Goal: Transaction & Acquisition: Book appointment/travel/reservation

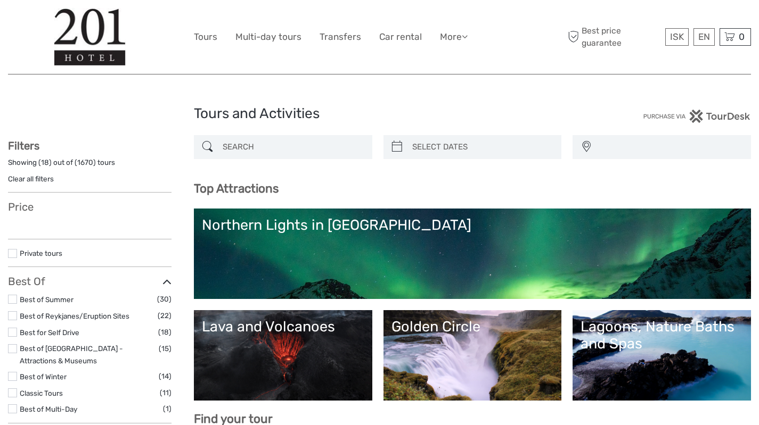
select select
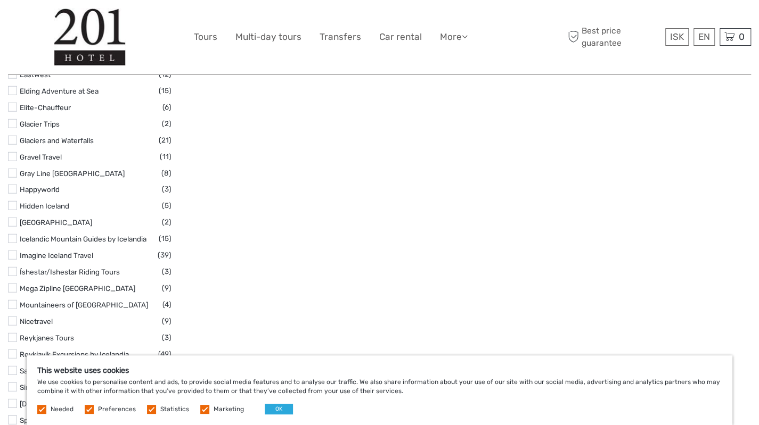
scroll to position [1513, 0]
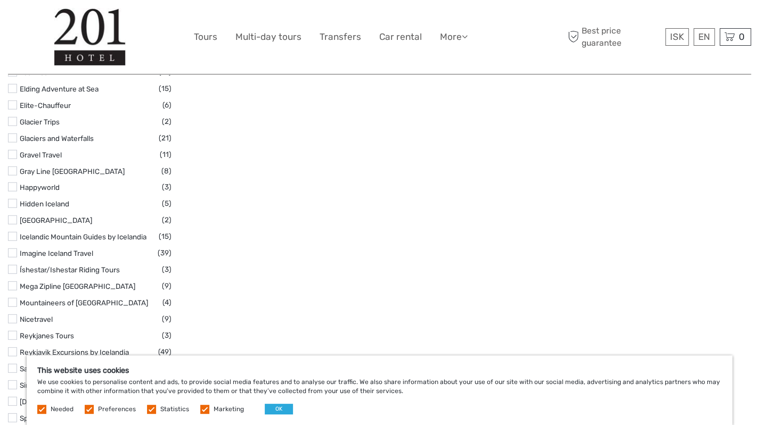
click at [48, 318] on link "Nicetravel" at bounding box center [36, 319] width 33 height 9
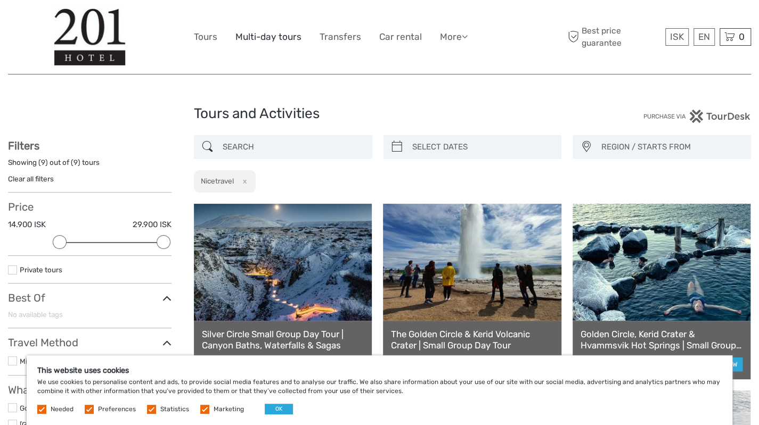
click at [275, 36] on link "Multi-day tours" at bounding box center [268, 36] width 66 height 15
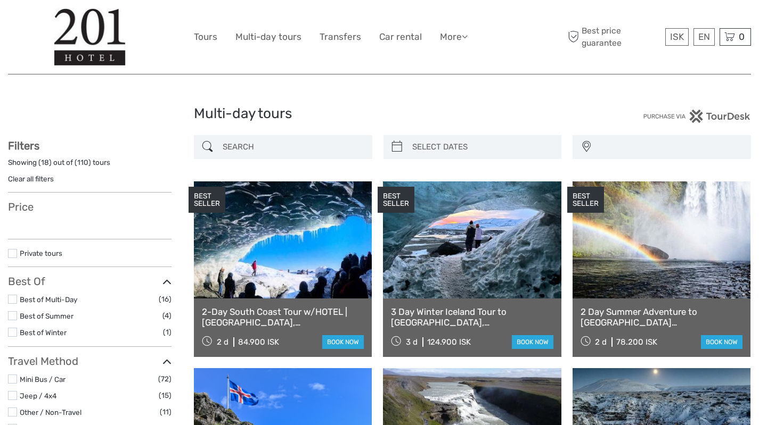
select select
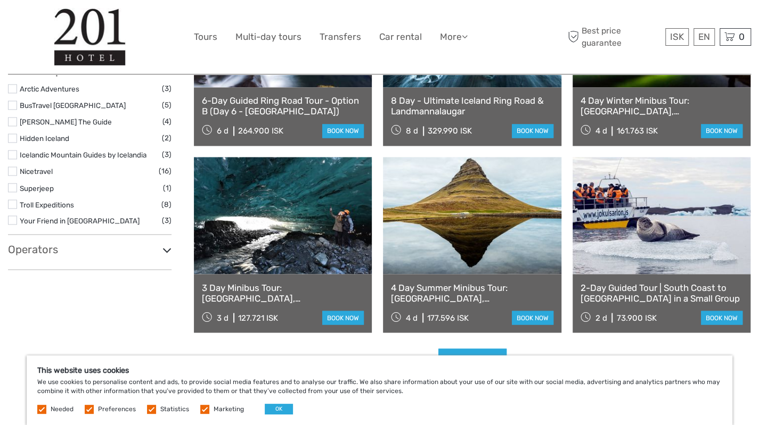
scroll to position [945, 0]
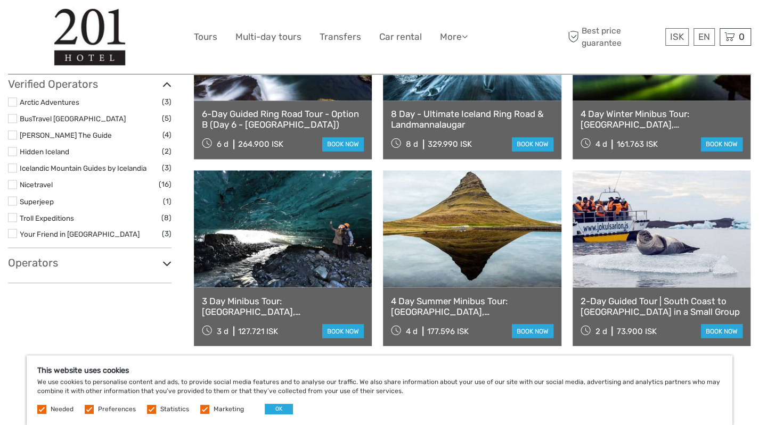
click at [35, 181] on link "Nicetravel" at bounding box center [36, 184] width 33 height 9
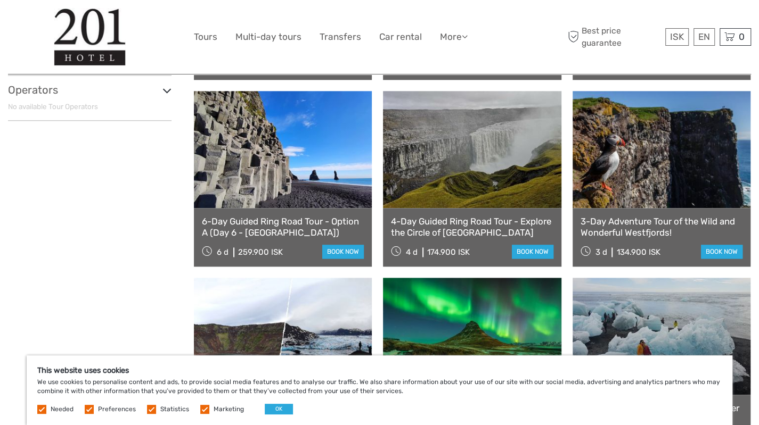
scroll to position [671, 0]
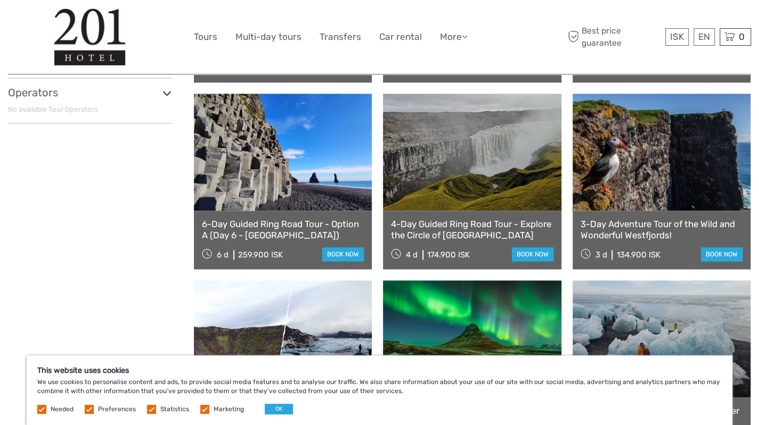
click at [694, 236] on link "3-Day Adventure Tour of the Wild and Wonderful Westfjords!" at bounding box center [661, 230] width 162 height 22
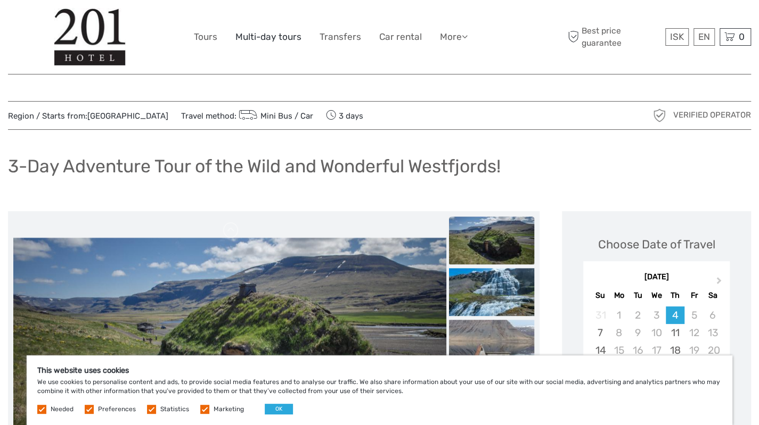
click at [262, 36] on link "Multi-day tours" at bounding box center [268, 36] width 66 height 15
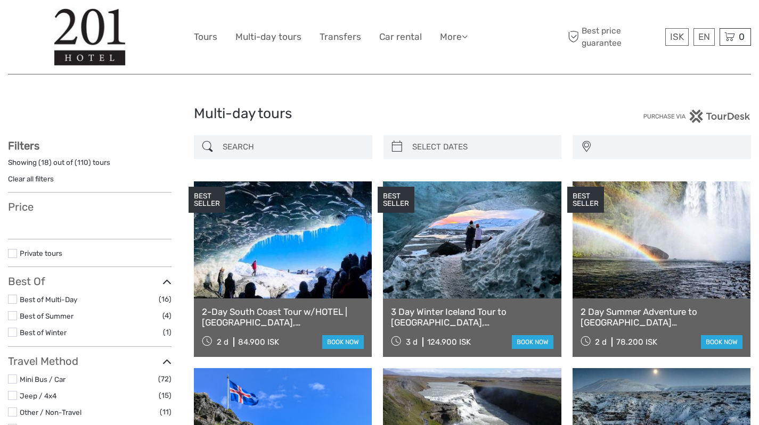
select select
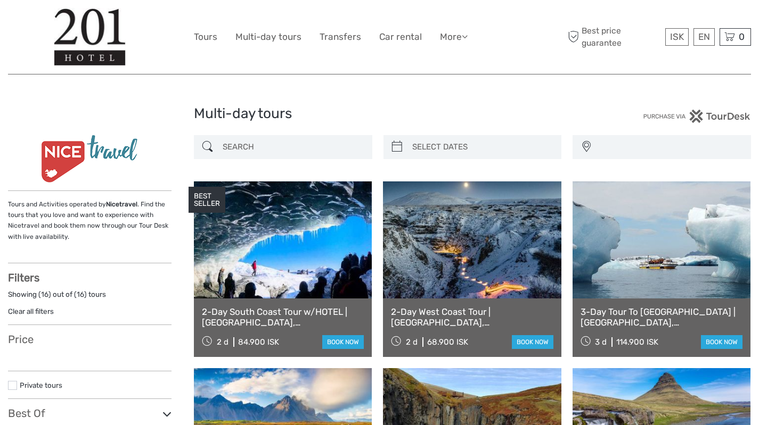
select select
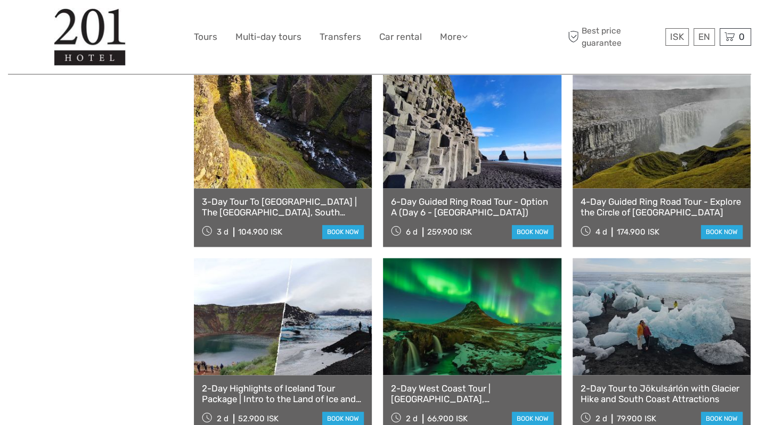
select select
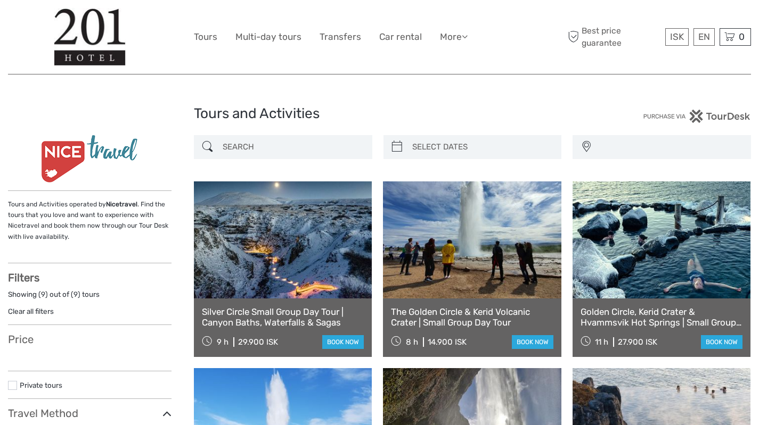
select select
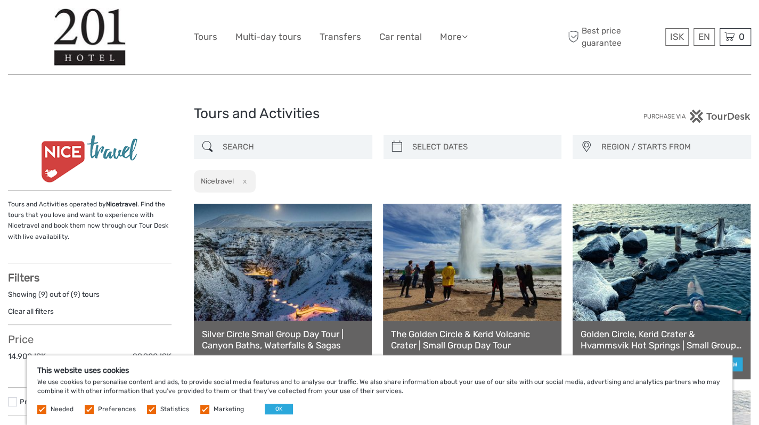
scroll to position [198, 0]
